Goal: Task Accomplishment & Management: Complete application form

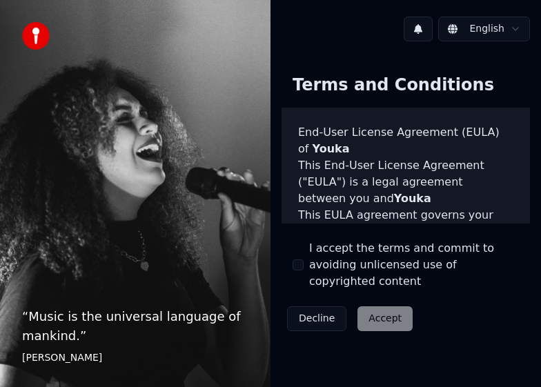
click at [518, 26] on html "“ Music is the universal language of mankind. ” Henry Wadsworth Longfellow Engl…" at bounding box center [270, 193] width 541 height 387
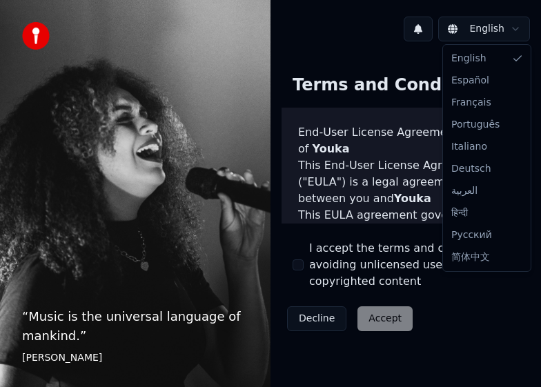
click at [305, 38] on html "“ Music is the universal language of mankind. ” Henry Wadsworth Longfellow Engl…" at bounding box center [270, 193] width 541 height 387
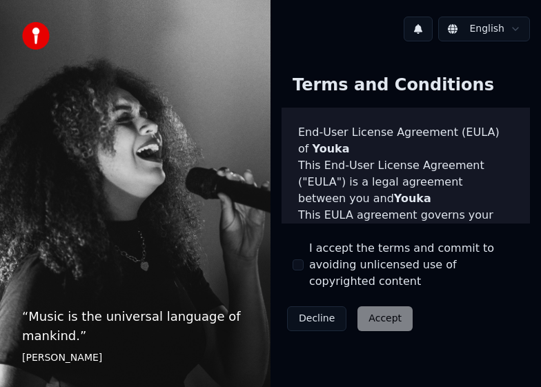
click at [305, 258] on div "I accept the terms and commit to avoiding unlicensed use of copyrighted content" at bounding box center [406, 265] width 227 height 50
click at [298, 264] on button "I accept the terms and commit to avoiding unlicensed use of copyrighted content" at bounding box center [298, 265] width 11 height 11
drag, startPoint x: 391, startPoint y: 320, endPoint x: 479, endPoint y: 96, distance: 241.0
click at [483, 108] on div "Terms and Conditions End-User License Agreement (EULA) of Youka This End-User L…" at bounding box center [406, 200] width 249 height 273
click at [386, 313] on button "Accept" at bounding box center [385, 319] width 55 height 25
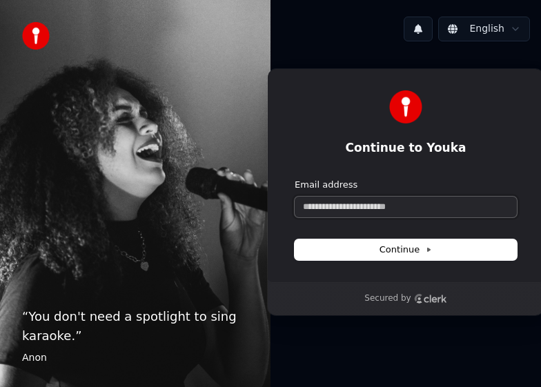
click at [396, 209] on input "Email address" at bounding box center [406, 207] width 222 height 21
click at [399, 245] on span "Continue" at bounding box center [406, 250] width 52 height 12
type input "**********"
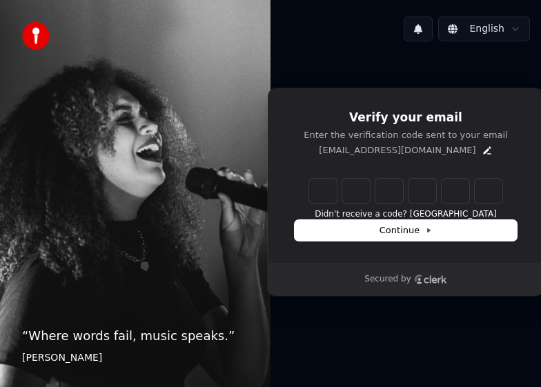
click at [326, 189] on input "Enter verification code" at bounding box center [405, 191] width 193 height 25
type input "******"
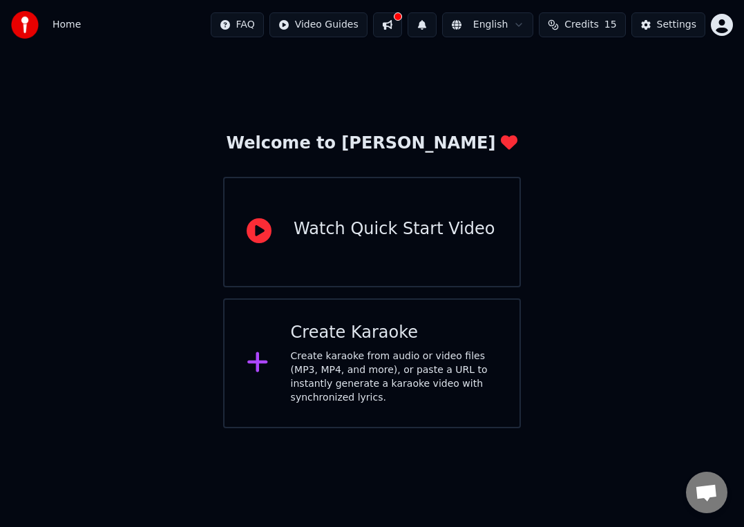
click at [343, 236] on div "Watch Quick Start Video" at bounding box center [393, 229] width 201 height 22
